Goal: Find specific page/section: Find specific page/section

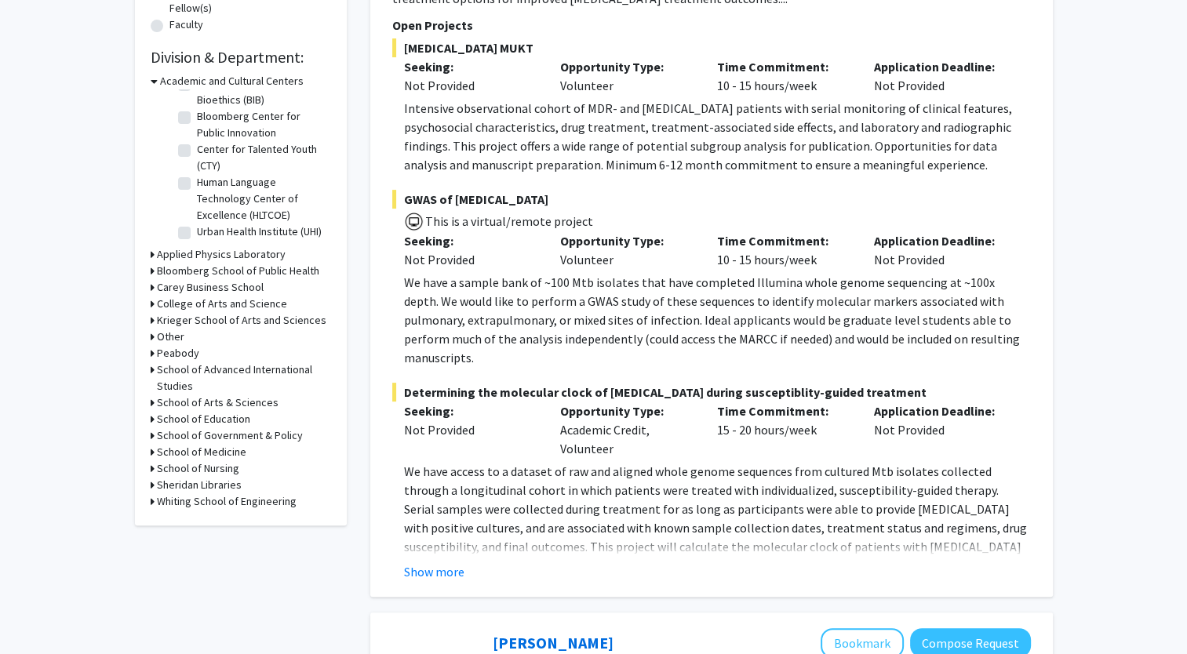
scroll to position [435, 0]
click at [250, 504] on h3 "Whiting School of Engineering" at bounding box center [227, 502] width 140 height 16
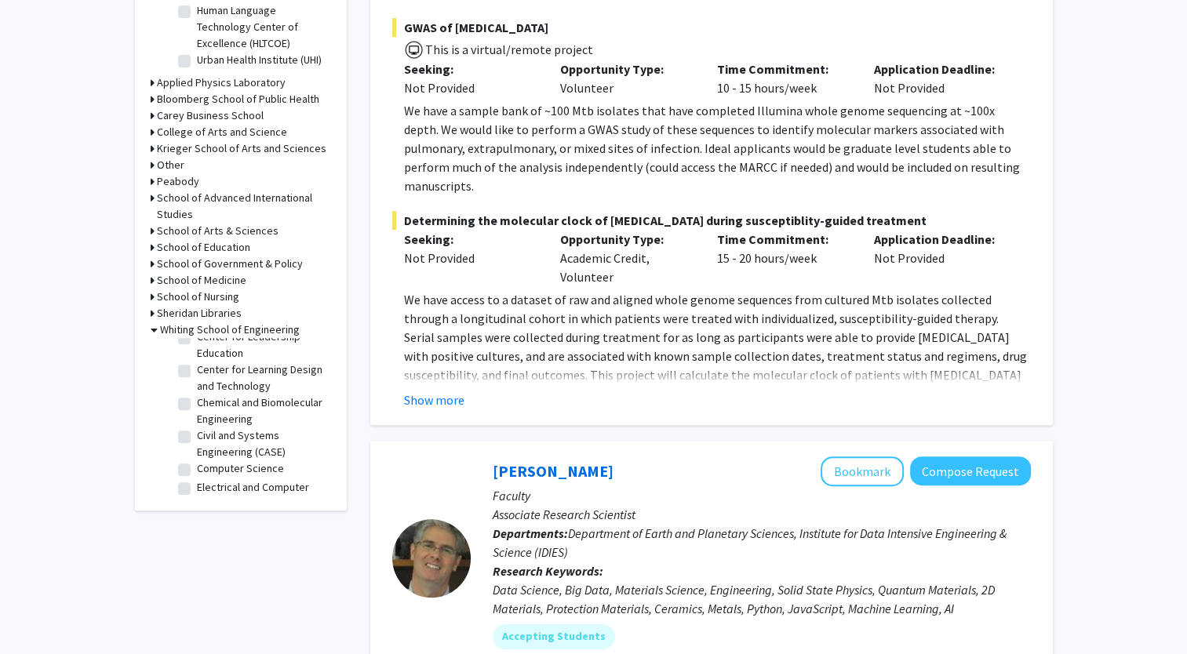
scroll to position [213, 0]
click at [197, 410] on label "Chemical and Biomolecular Engineering" at bounding box center [262, 401] width 130 height 33
click at [197, 396] on input "Chemical and Biomolecular Engineering" at bounding box center [202, 390] width 10 height 10
checkbox input "true"
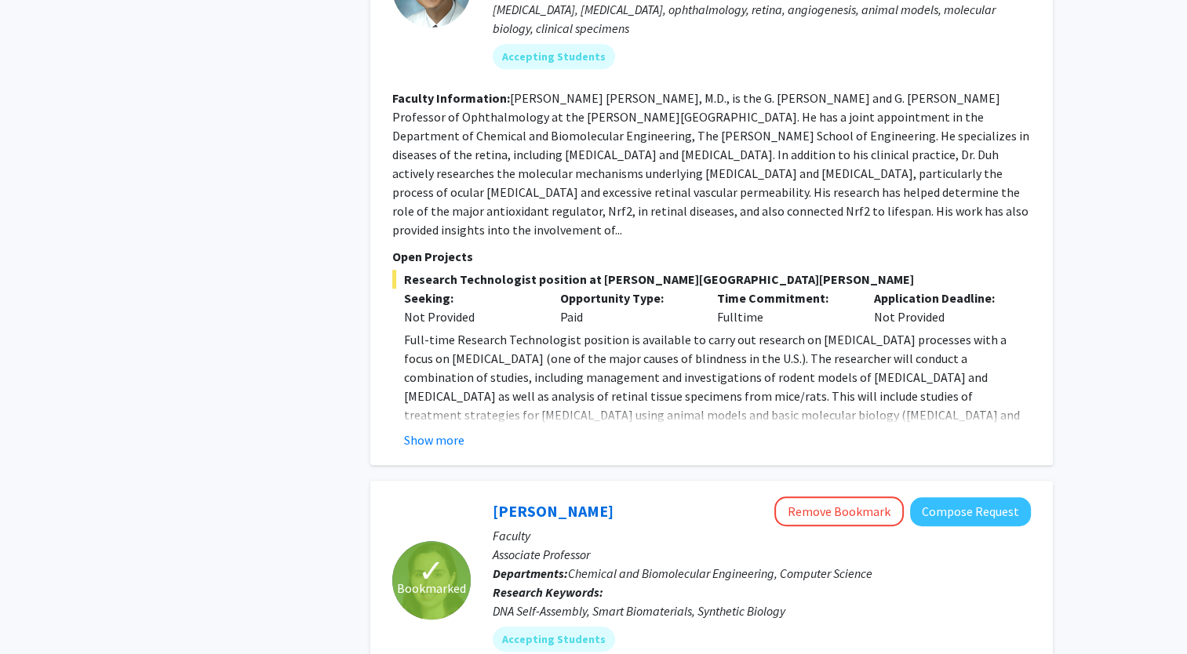
scroll to position [945, 0]
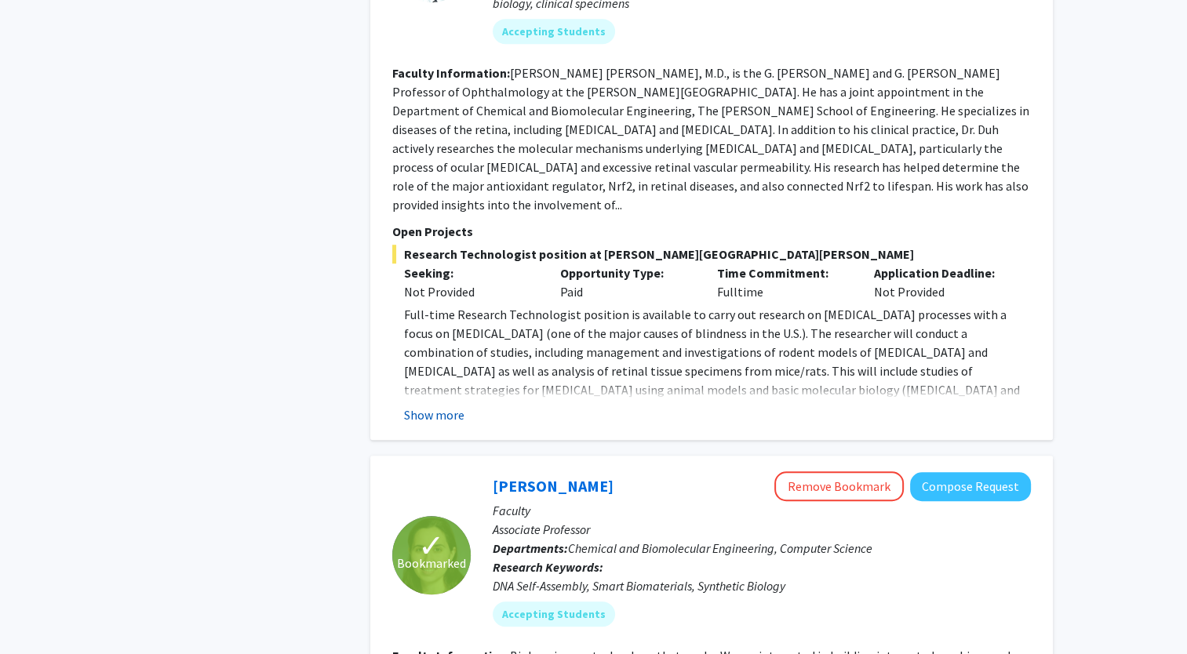
click at [438, 406] on button "Show more" at bounding box center [434, 415] width 60 height 19
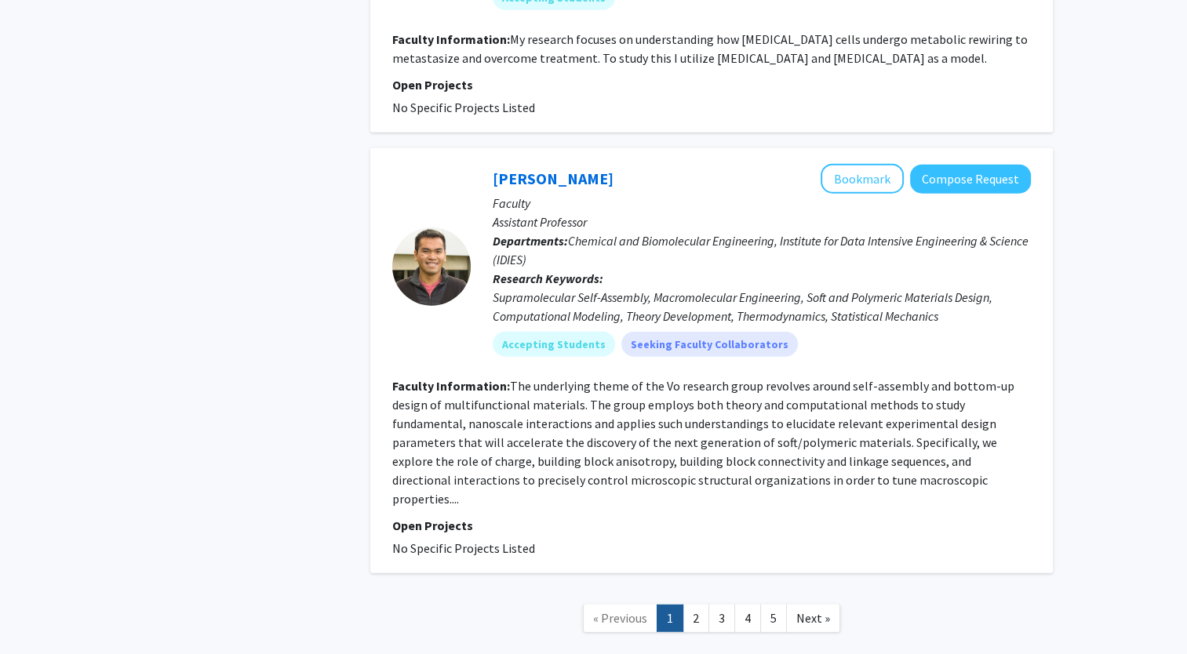
scroll to position [4156, 0]
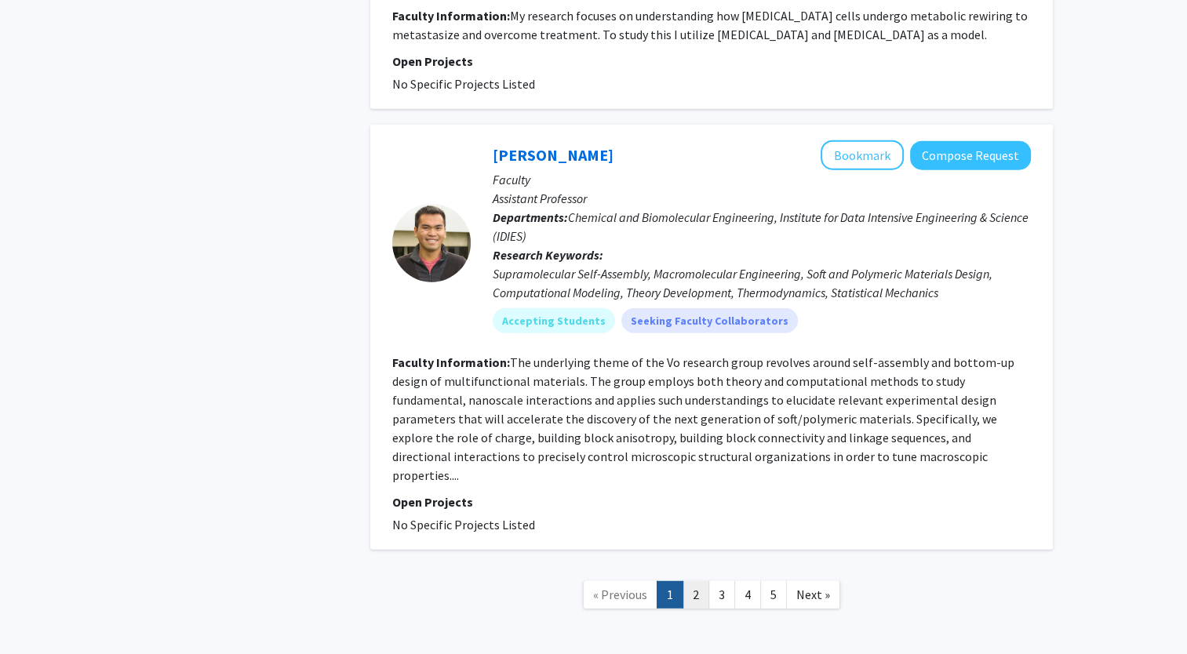
click at [691, 581] on link "2" at bounding box center [696, 594] width 27 height 27
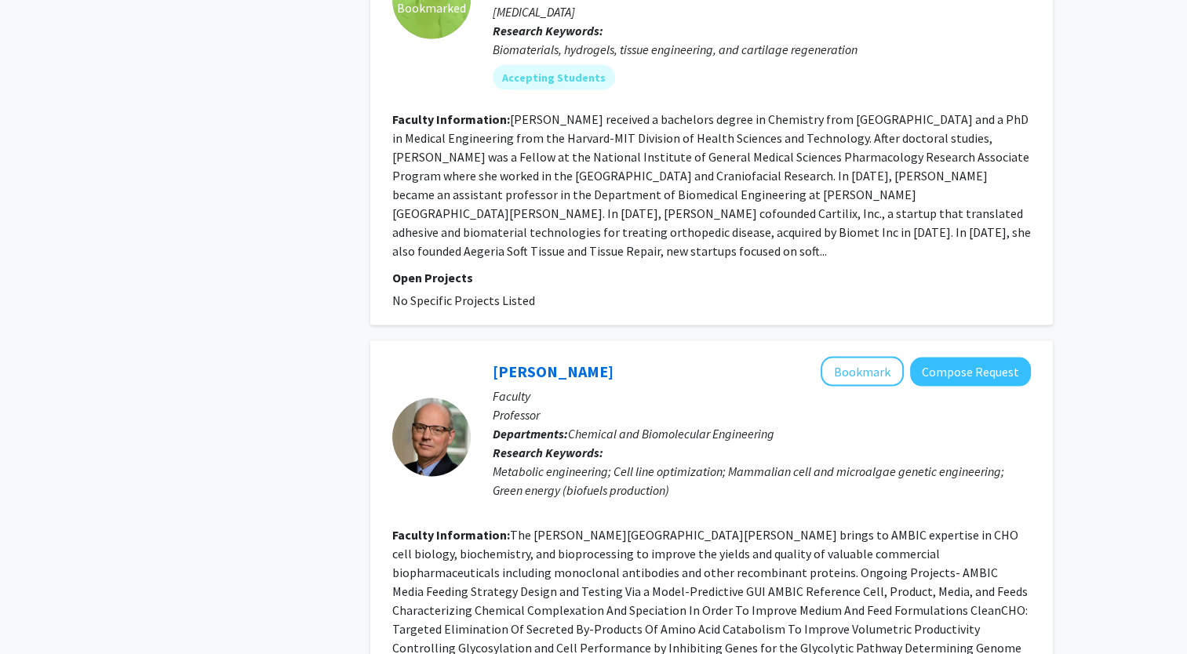
scroll to position [2968, 0]
